Goal: Find contact information: Find contact information

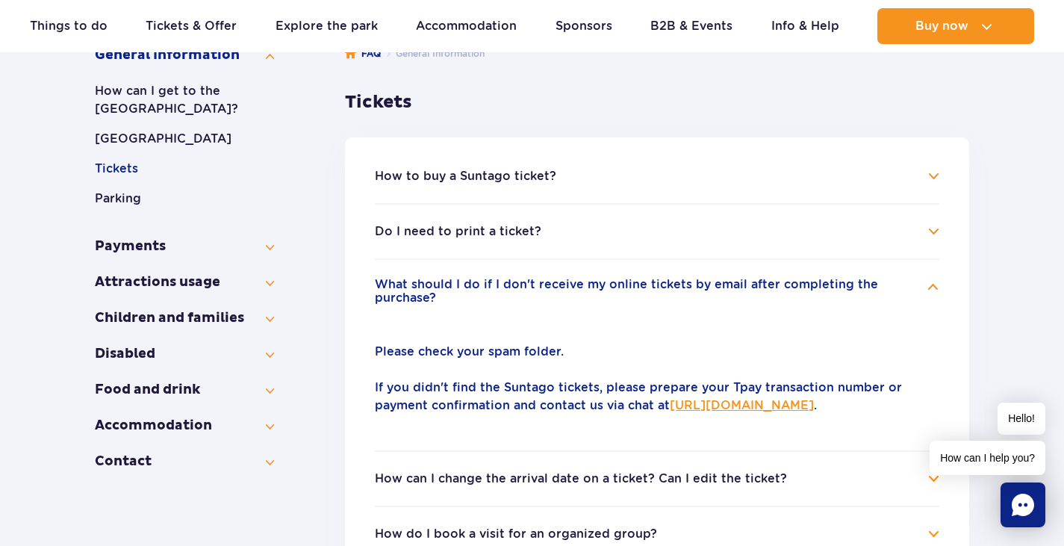
scroll to position [448, 0]
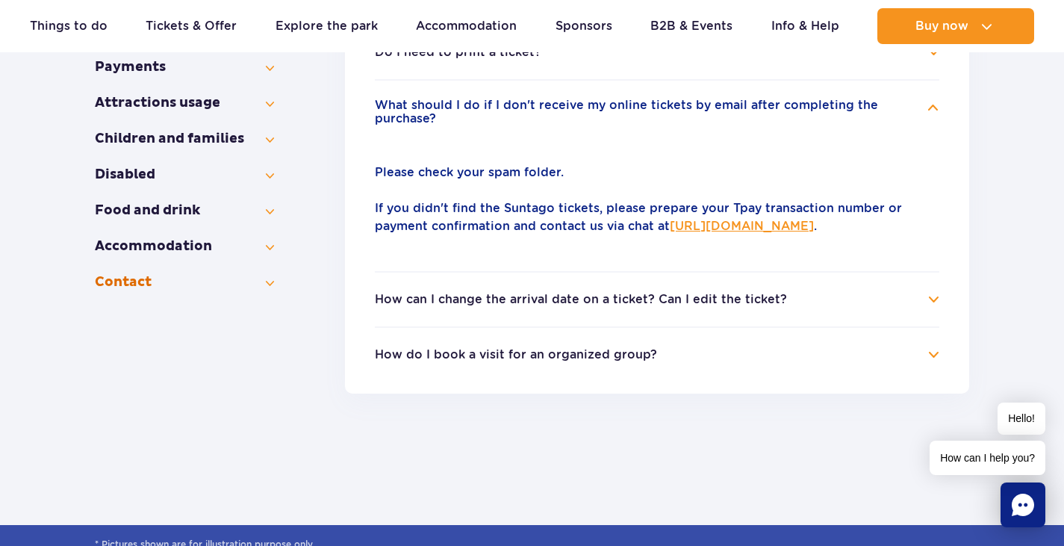
click at [270, 284] on button "Contact" at bounding box center [184, 282] width 179 height 18
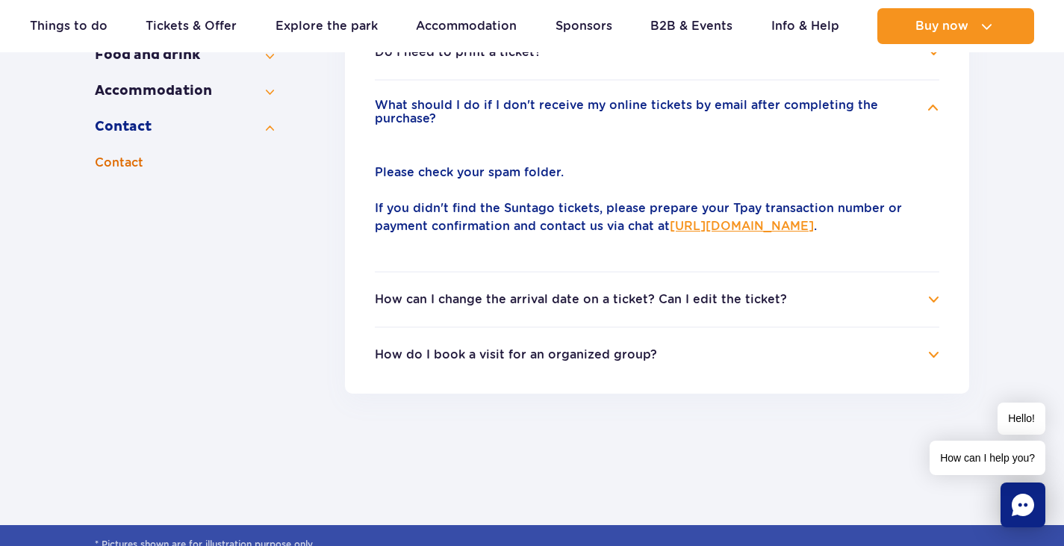
click at [131, 163] on button "Contact" at bounding box center [184, 163] width 179 height 18
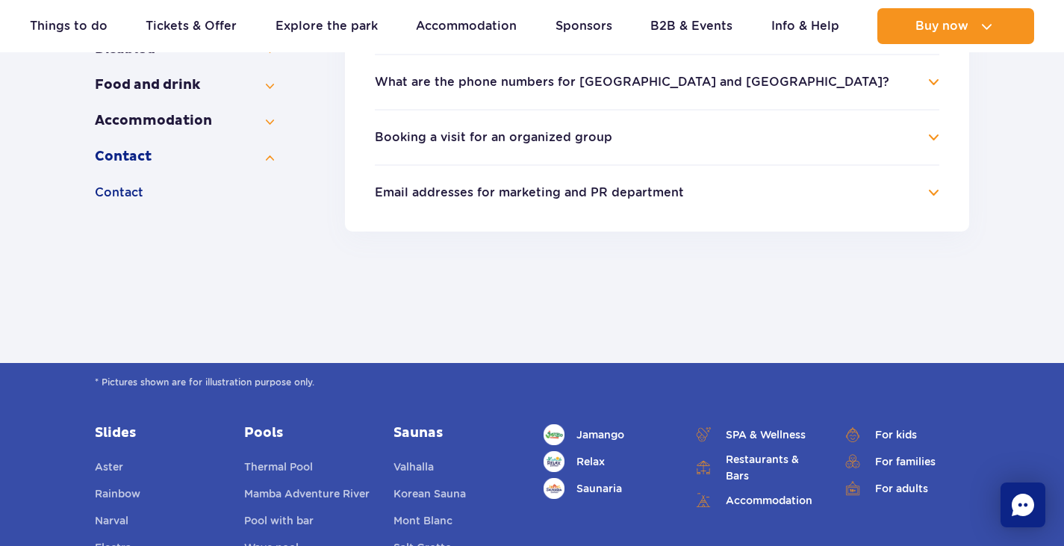
scroll to position [224, 0]
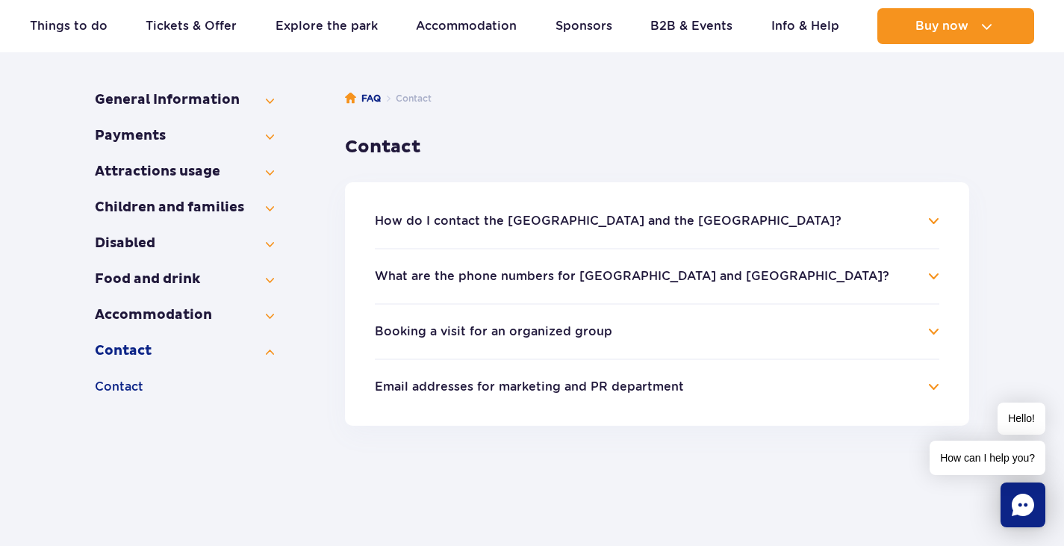
click at [932, 220] on h4 "How do I contact the [GEOGRAPHIC_DATA] and the [GEOGRAPHIC_DATA]?" at bounding box center [657, 221] width 565 height 18
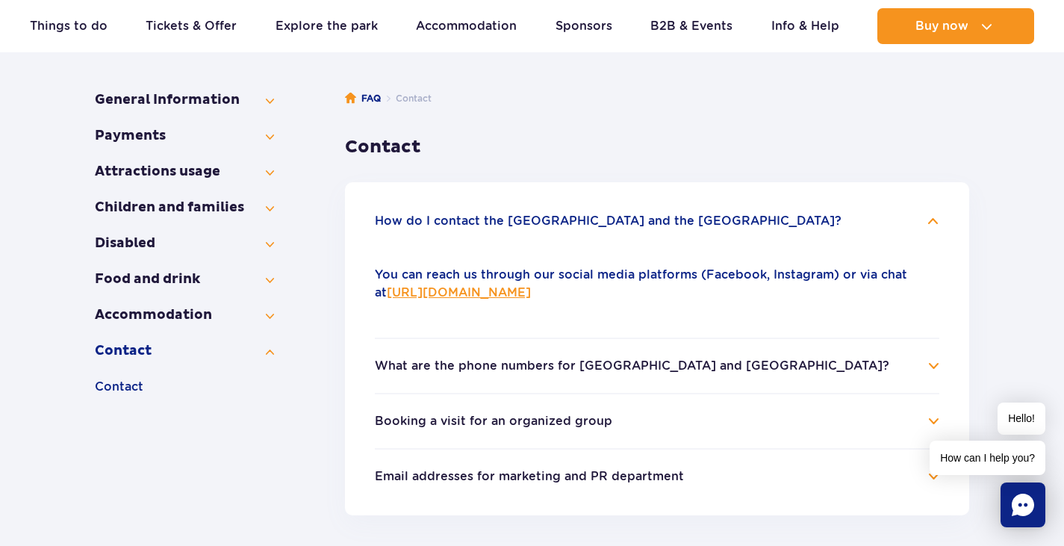
click at [492, 293] on link "[URL][DOMAIN_NAME]" at bounding box center [459, 292] width 144 height 14
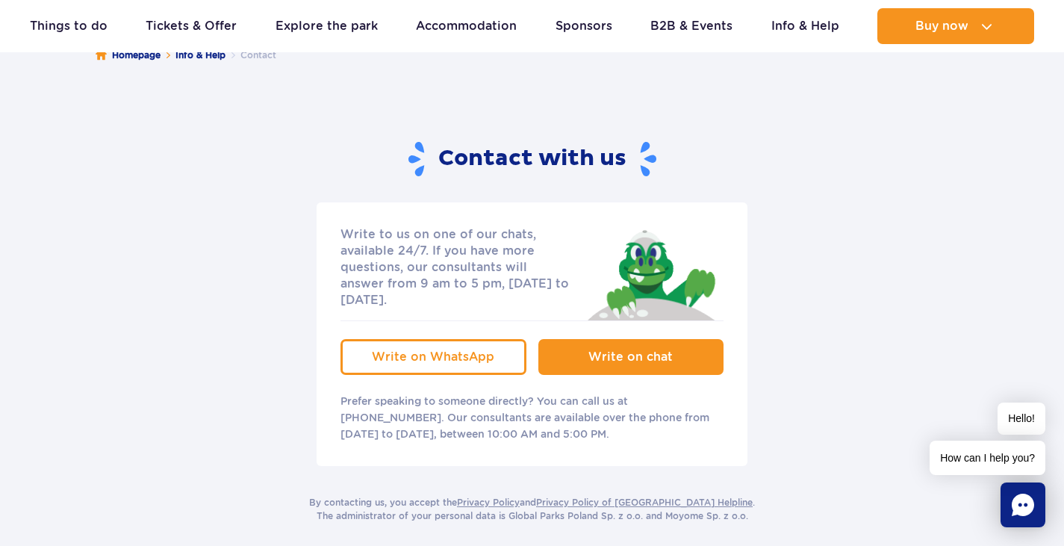
click at [625, 349] on span "Write on chat" at bounding box center [630, 356] width 84 height 14
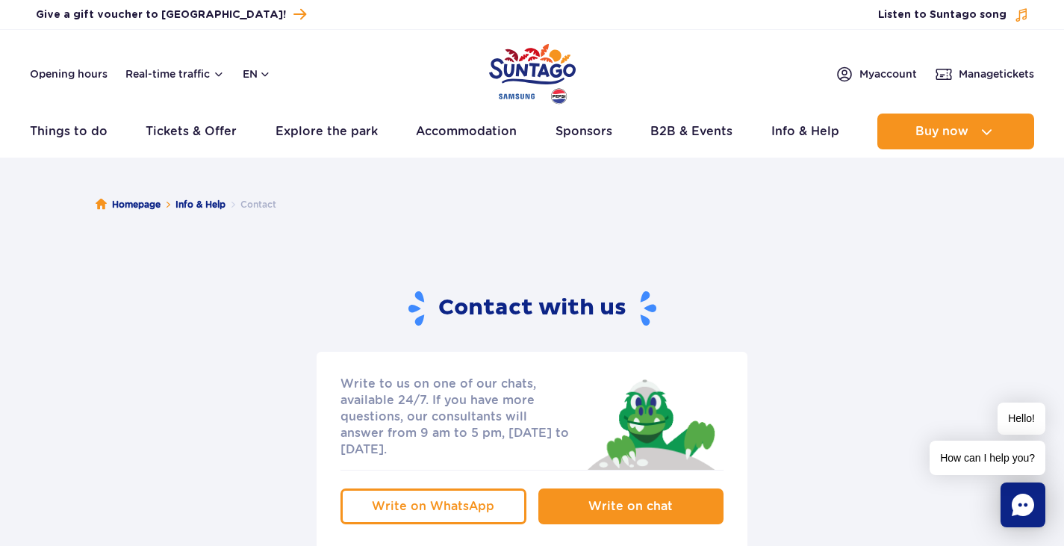
click at [623, 499] on span "Write on chat" at bounding box center [630, 506] width 84 height 14
